Goal: Register for event/course

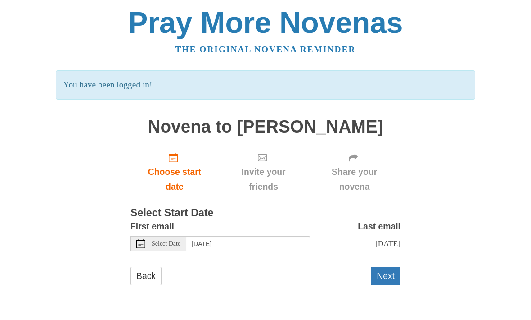
click at [389, 271] on button "Next" at bounding box center [386, 276] width 30 height 18
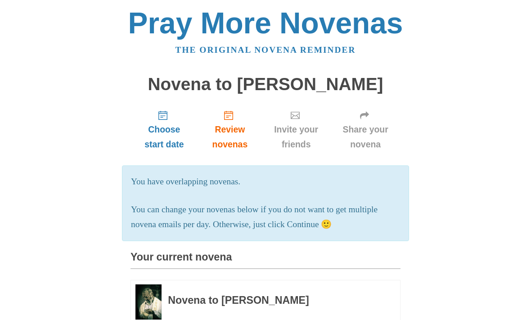
click at [164, 118] on use "Choose start date" at bounding box center [163, 115] width 9 height 9
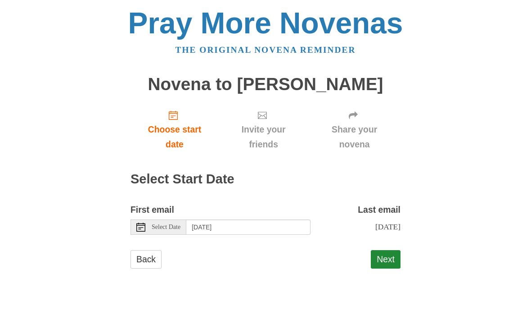
click at [147, 222] on div "Select Date" at bounding box center [159, 226] width 56 height 15
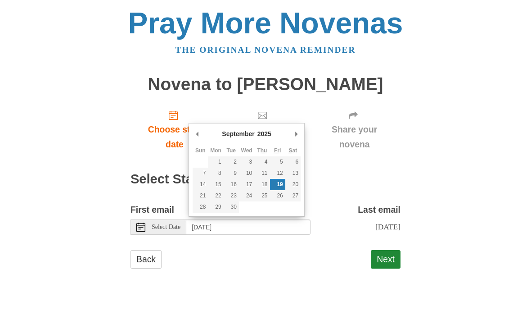
click at [391, 252] on button "Next" at bounding box center [386, 259] width 30 height 18
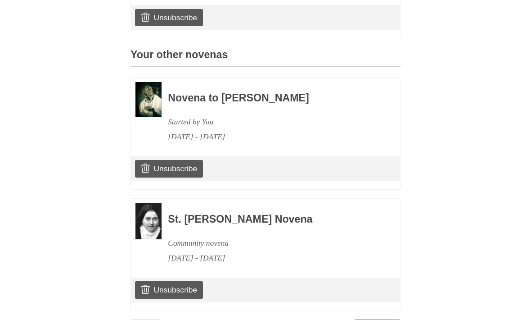
scroll to position [360, 0]
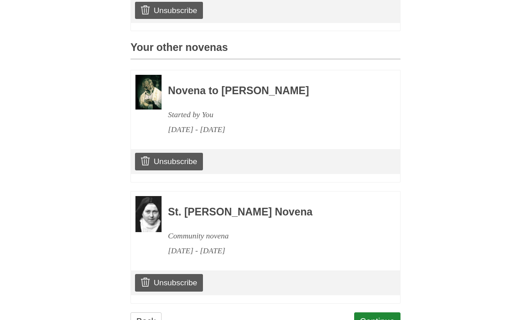
click at [386, 313] on link "Continue" at bounding box center [377, 322] width 47 height 18
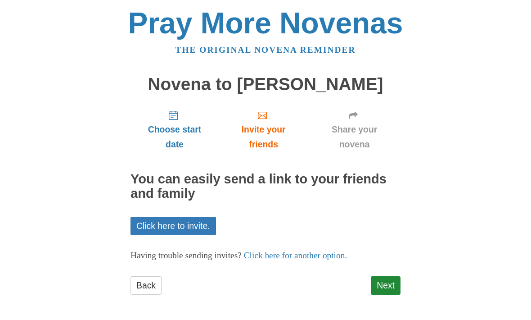
click at [390, 278] on link "Next" at bounding box center [386, 285] width 30 height 18
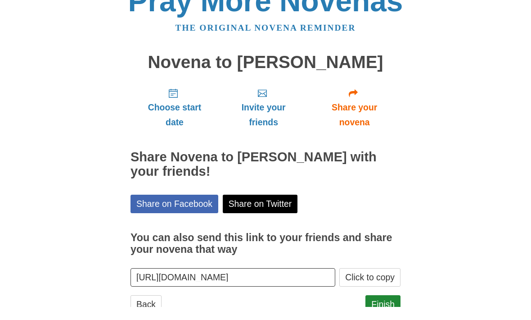
scroll to position [9, 0]
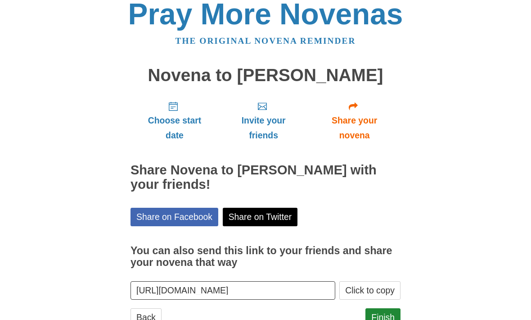
click at [386, 310] on link "Finish" at bounding box center [383, 318] width 35 height 18
